Goal: Find specific page/section: Find specific page/section

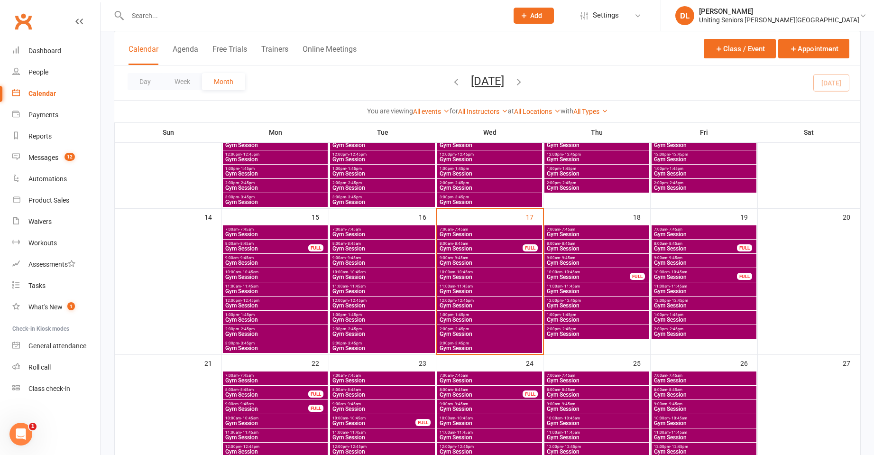
click at [255, 21] on input "text" at bounding box center [313, 15] width 377 height 13
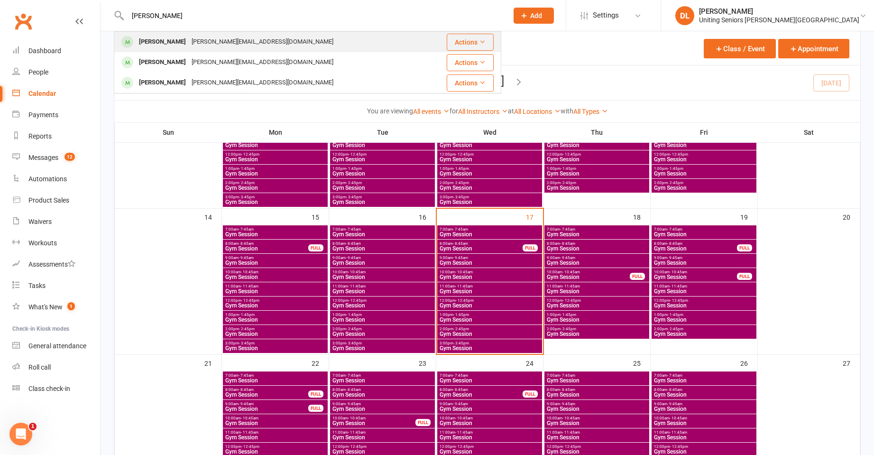
type input "[PERSON_NAME]"
click at [278, 46] on div "[PERSON_NAME] [PERSON_NAME][EMAIL_ADDRESS][DOMAIN_NAME]" at bounding box center [270, 41] width 311 height 19
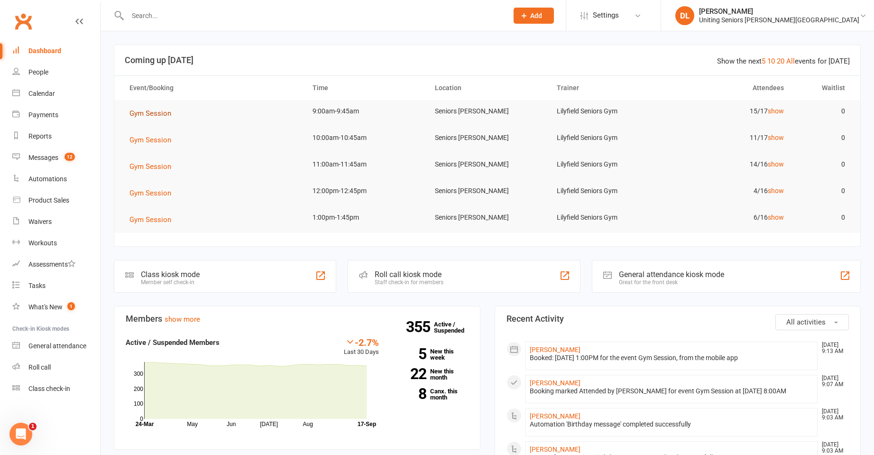
click at [165, 110] on span "Gym Session" at bounding box center [151, 113] width 42 height 9
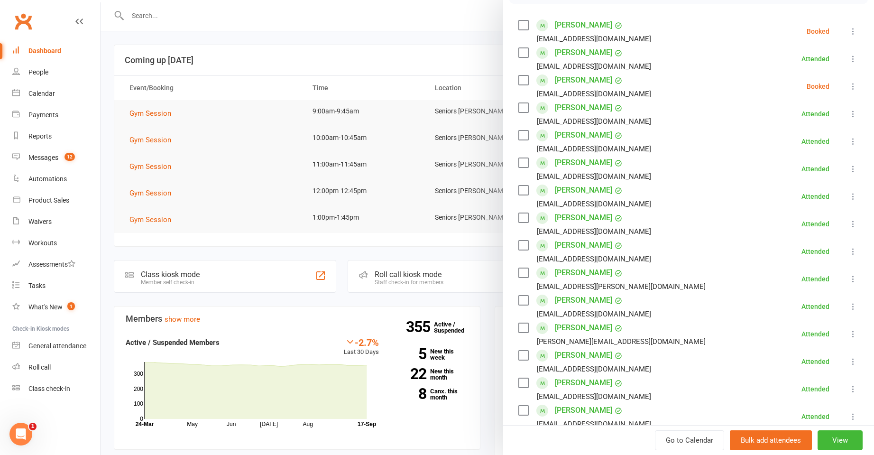
scroll to position [142, 0]
